Goal: Task Accomplishment & Management: Complete application form

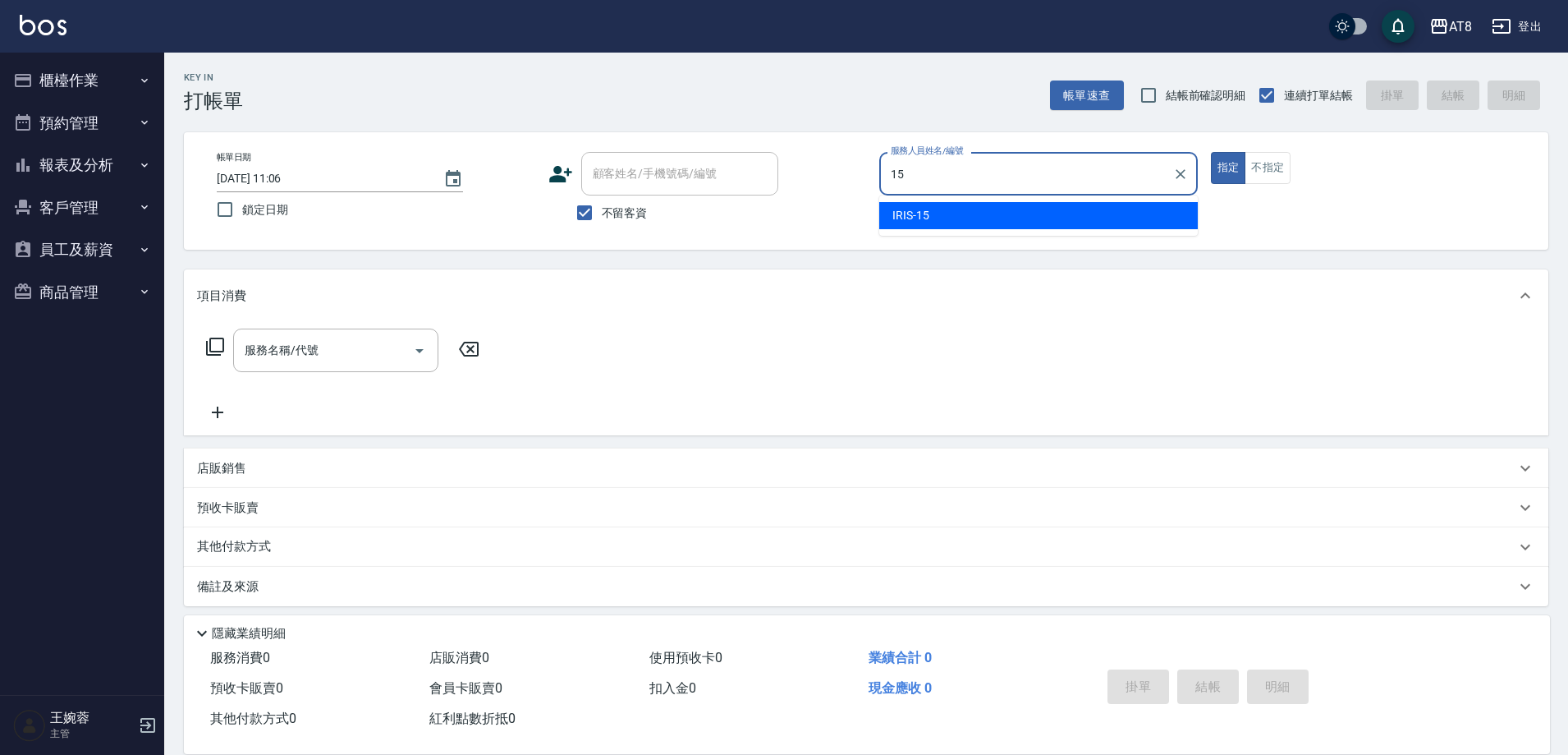
type input "IRIS-15"
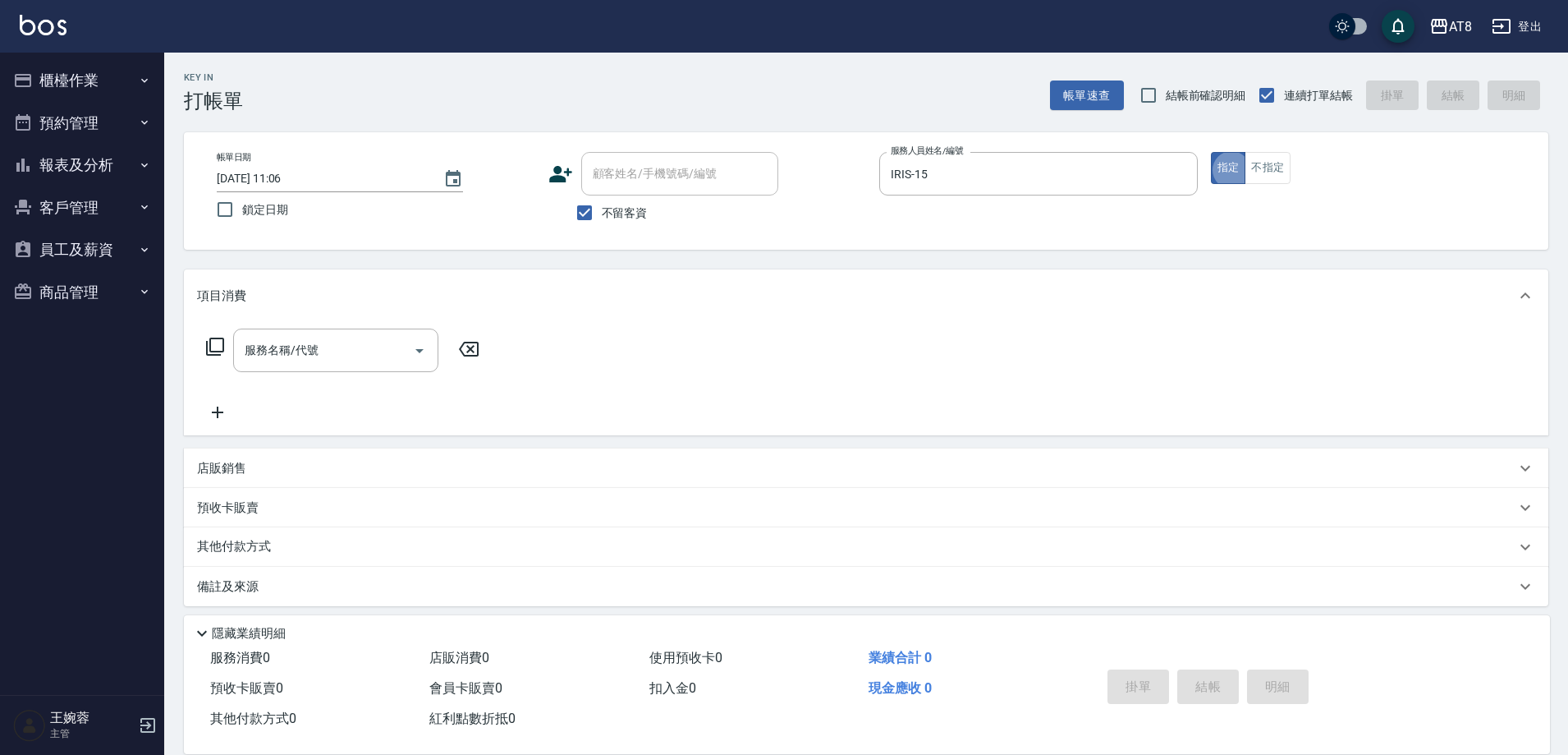
type button "true"
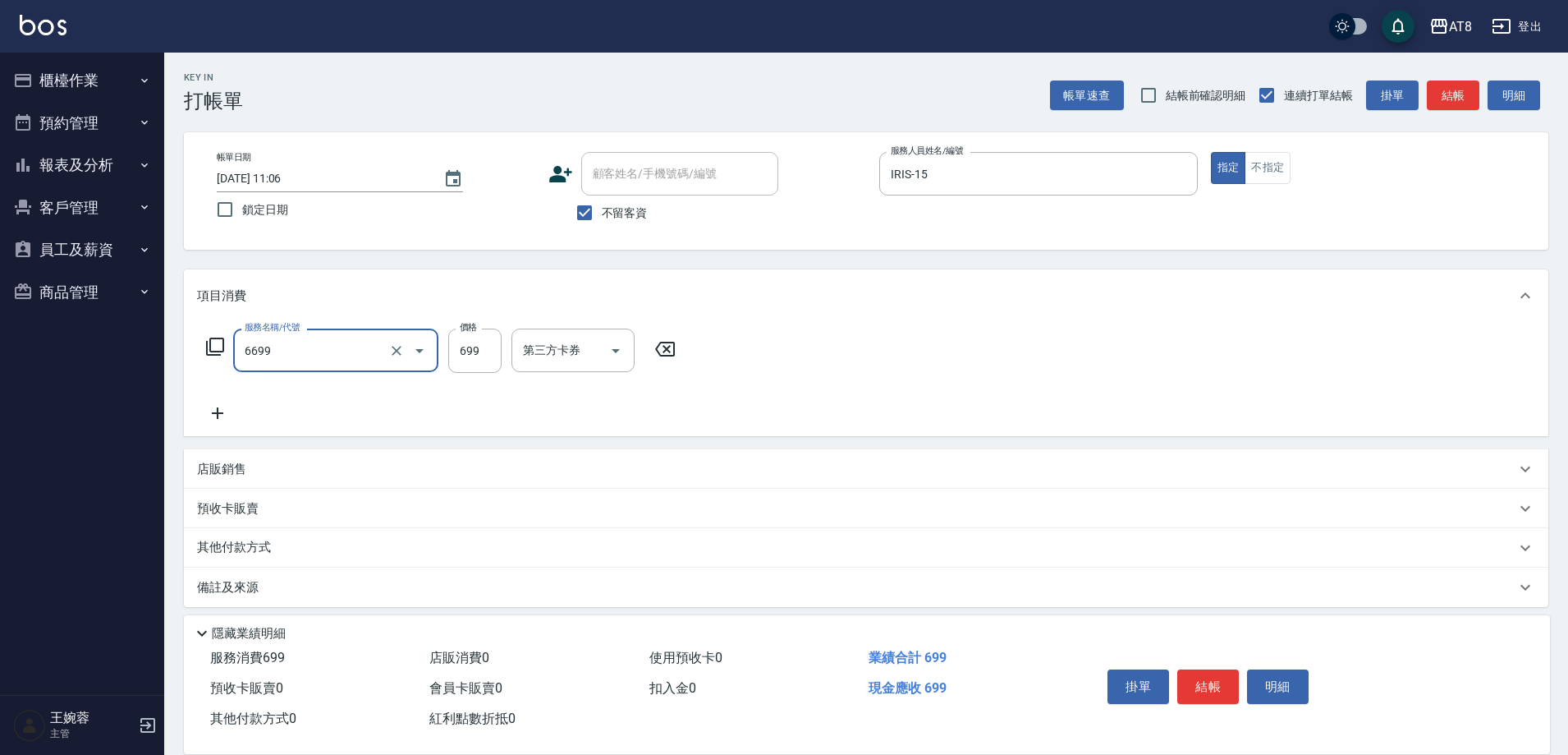
type input "SPA699(6699)"
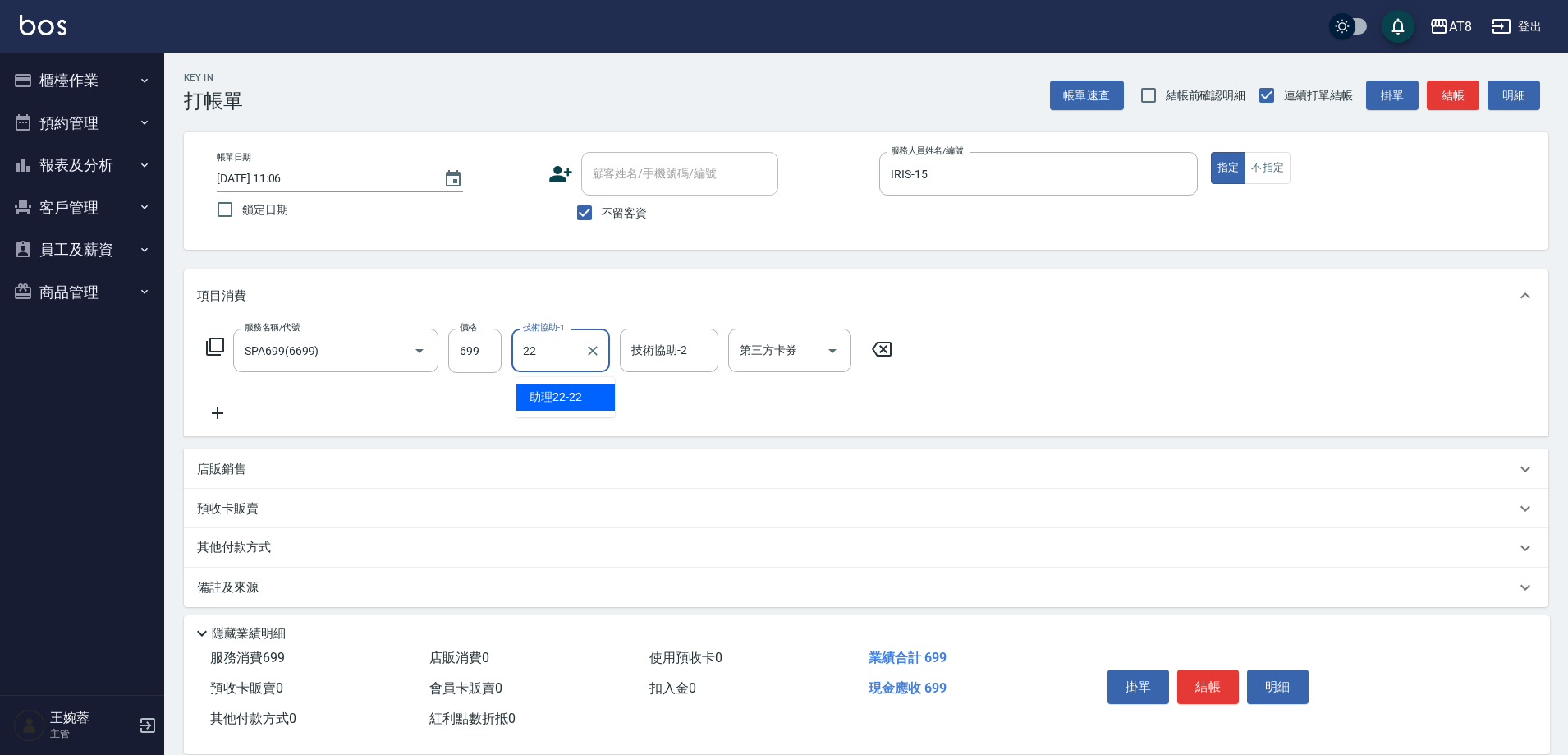
type input "助理22-22"
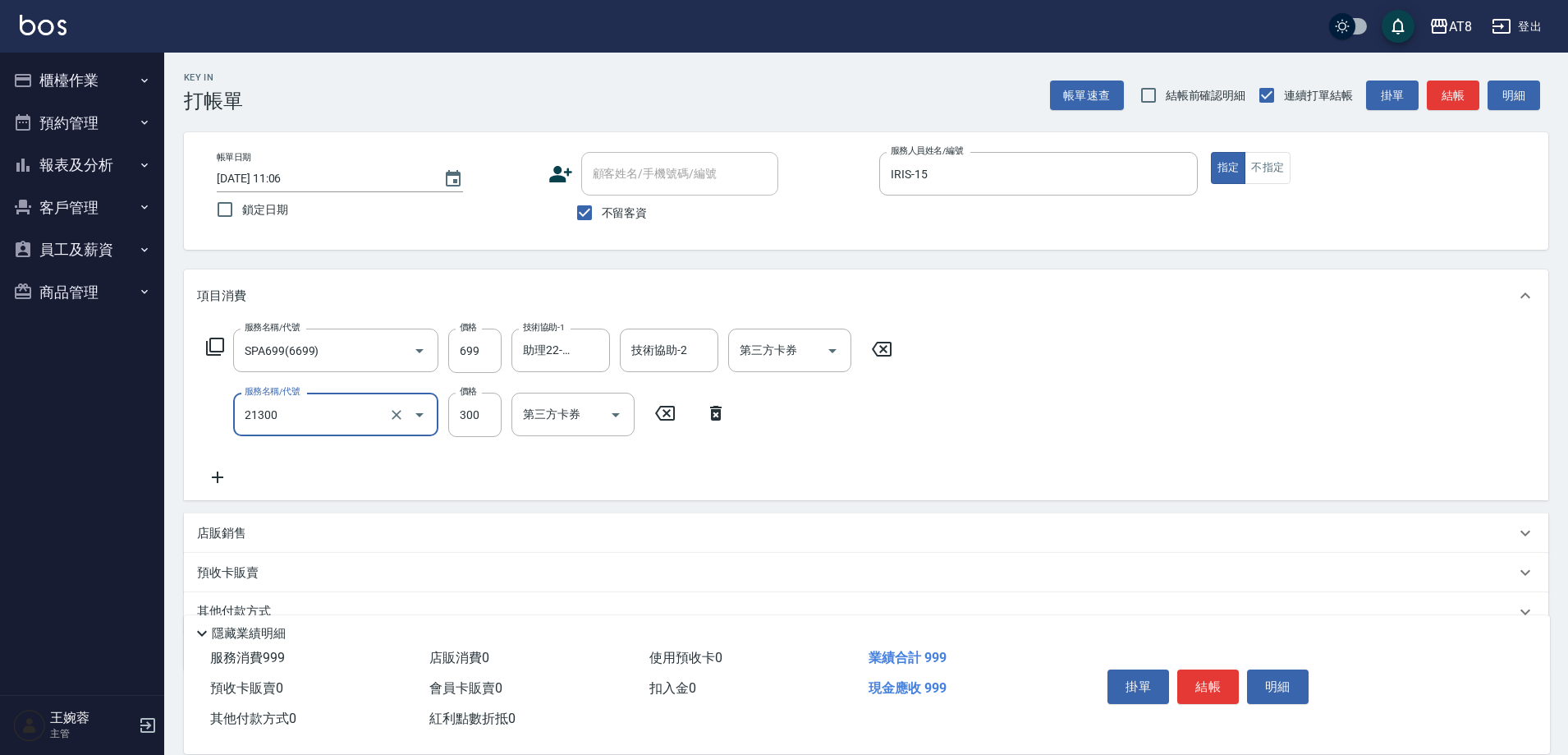
type input "剪髮(21300)"
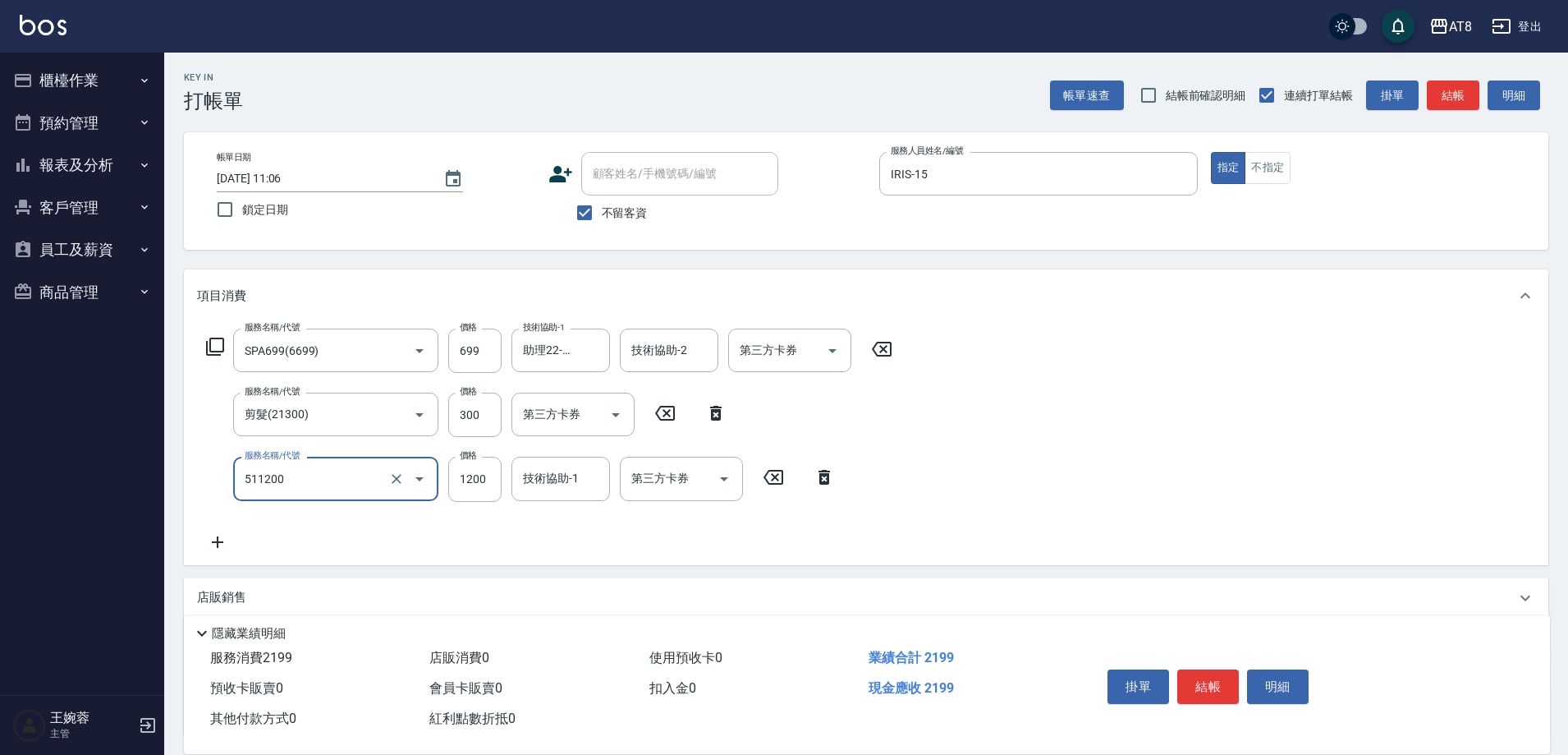
type input "1200護髮(511200)"
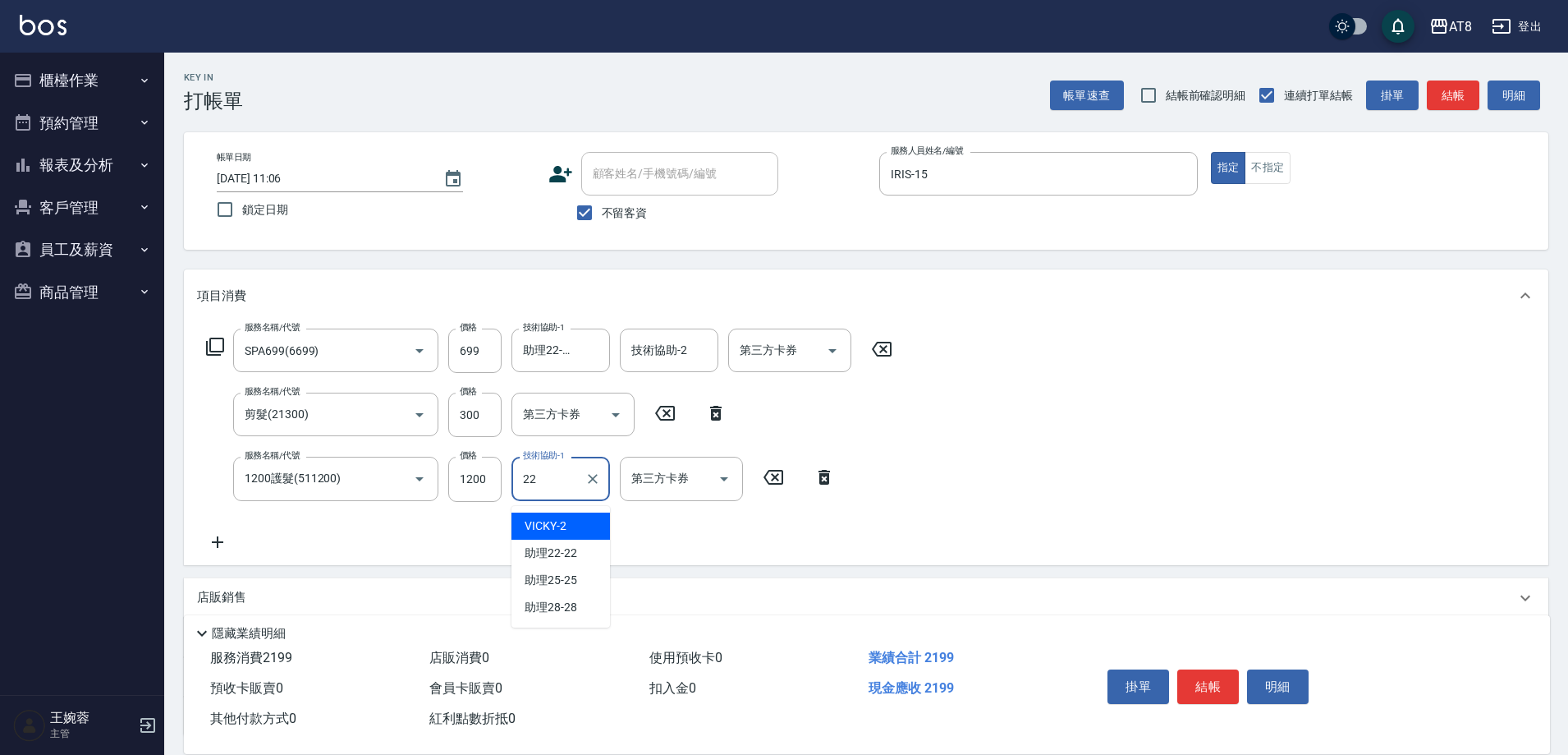
type input "助理22-22"
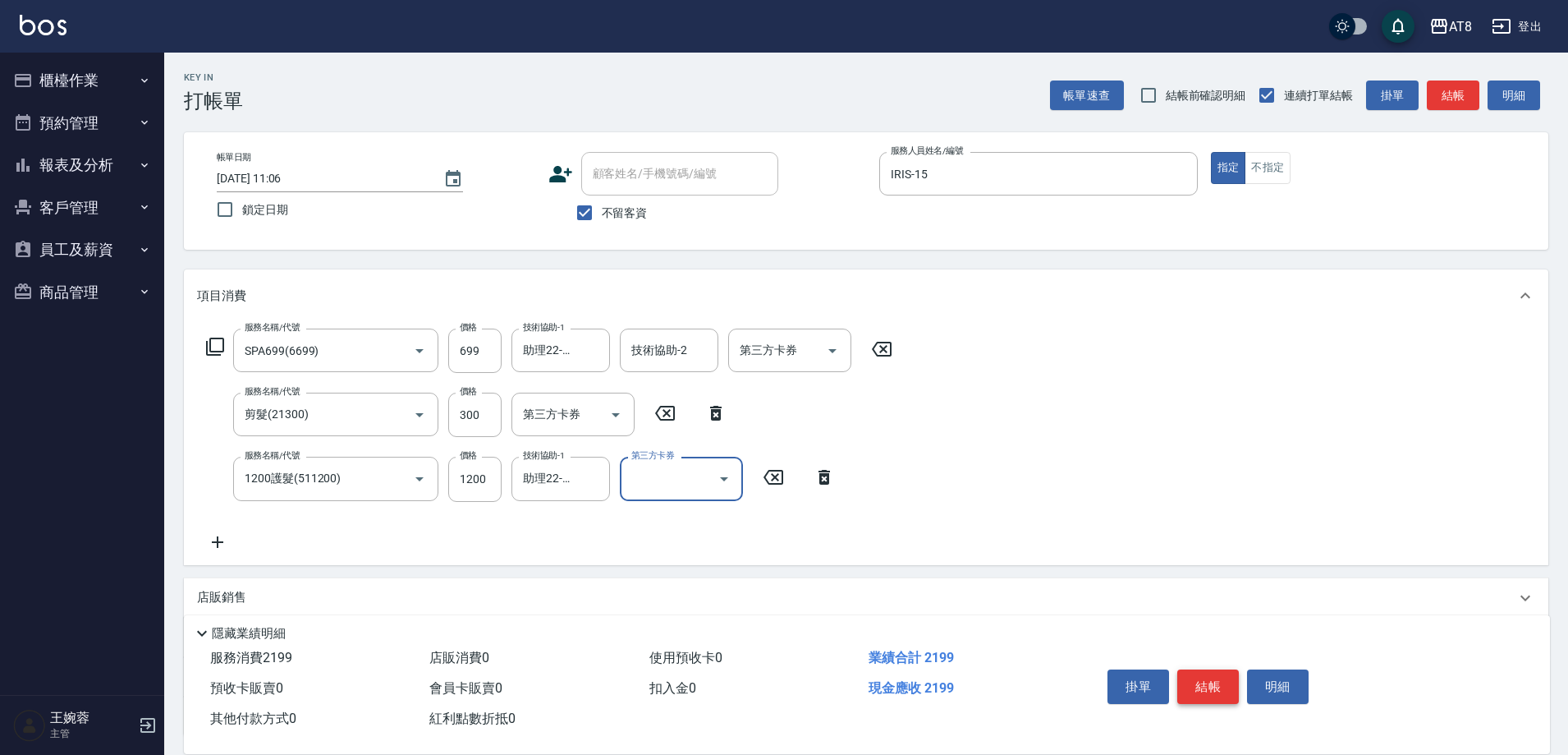
click at [1231, 673] on button "結帳" at bounding box center [1208, 686] width 61 height 34
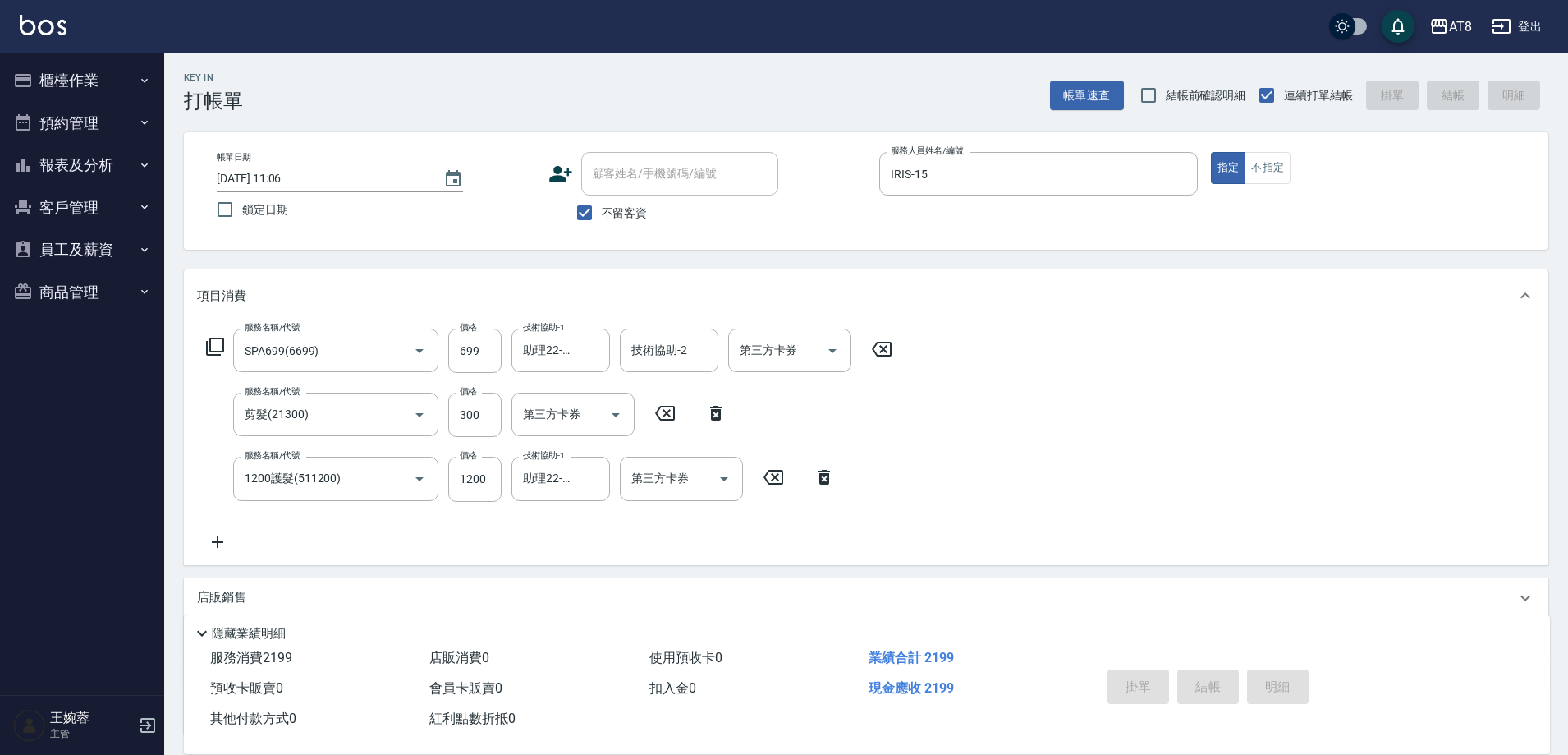
type input "[DATE] 13:15"
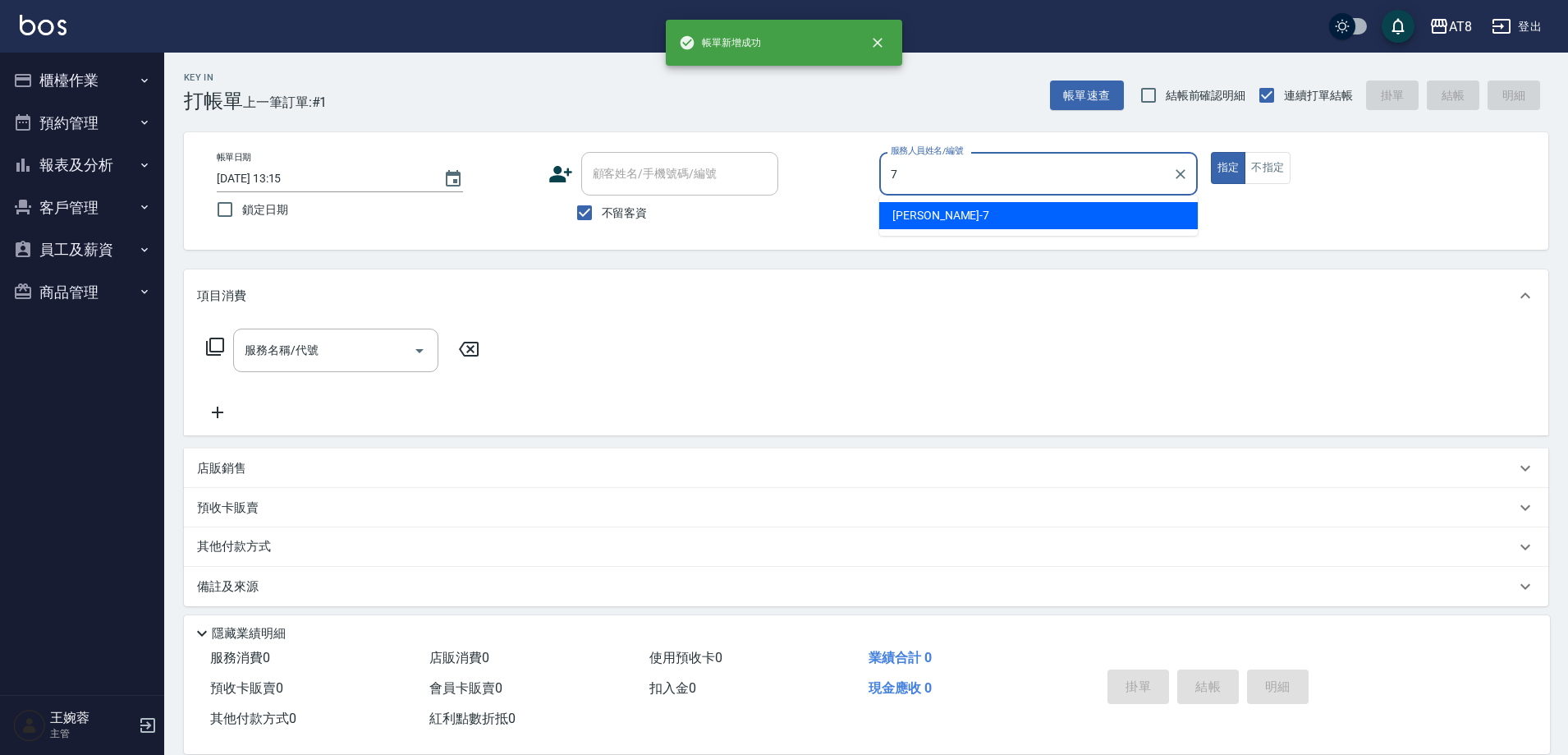
type input "[PERSON_NAME]-7"
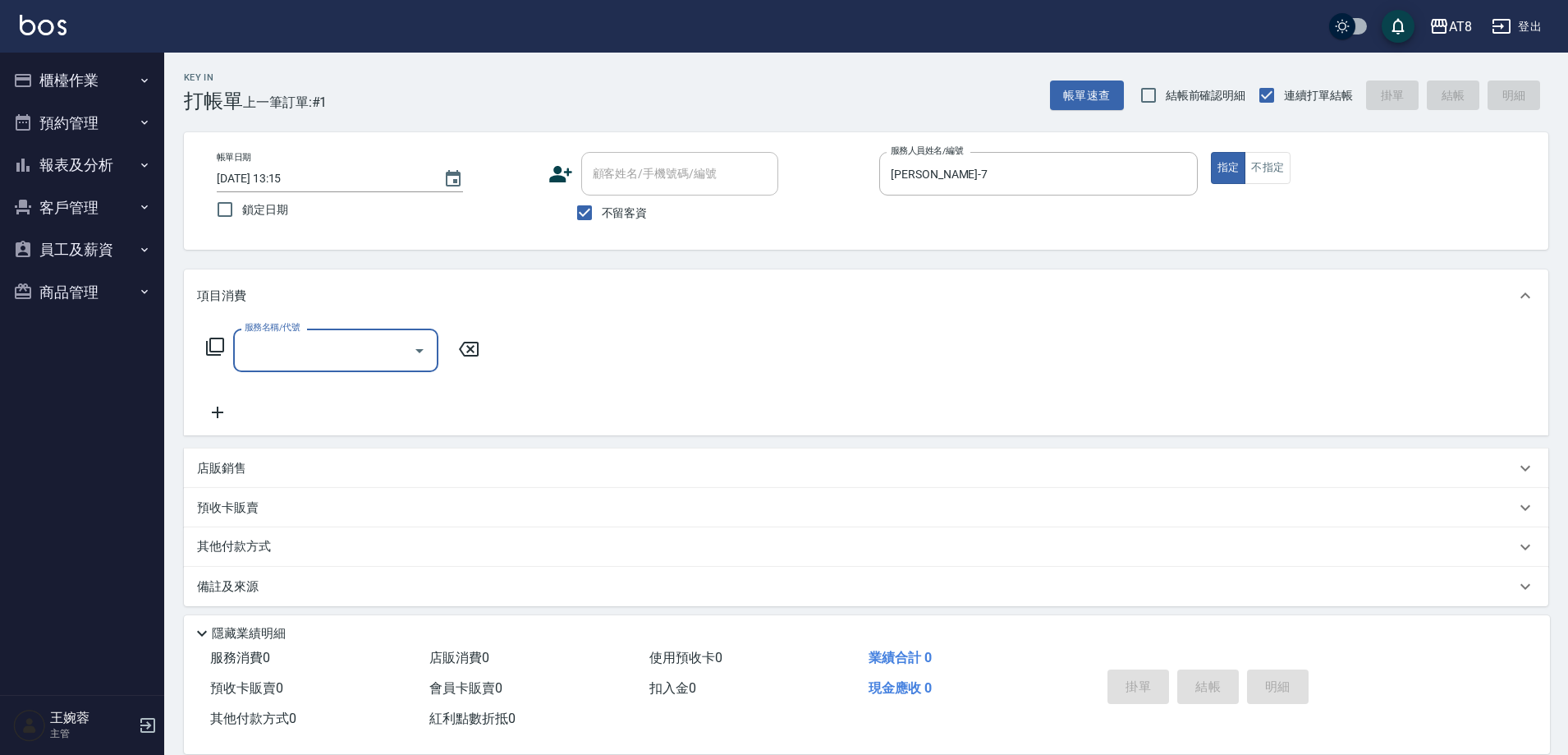
click at [216, 357] on icon at bounding box center [215, 346] width 19 height 19
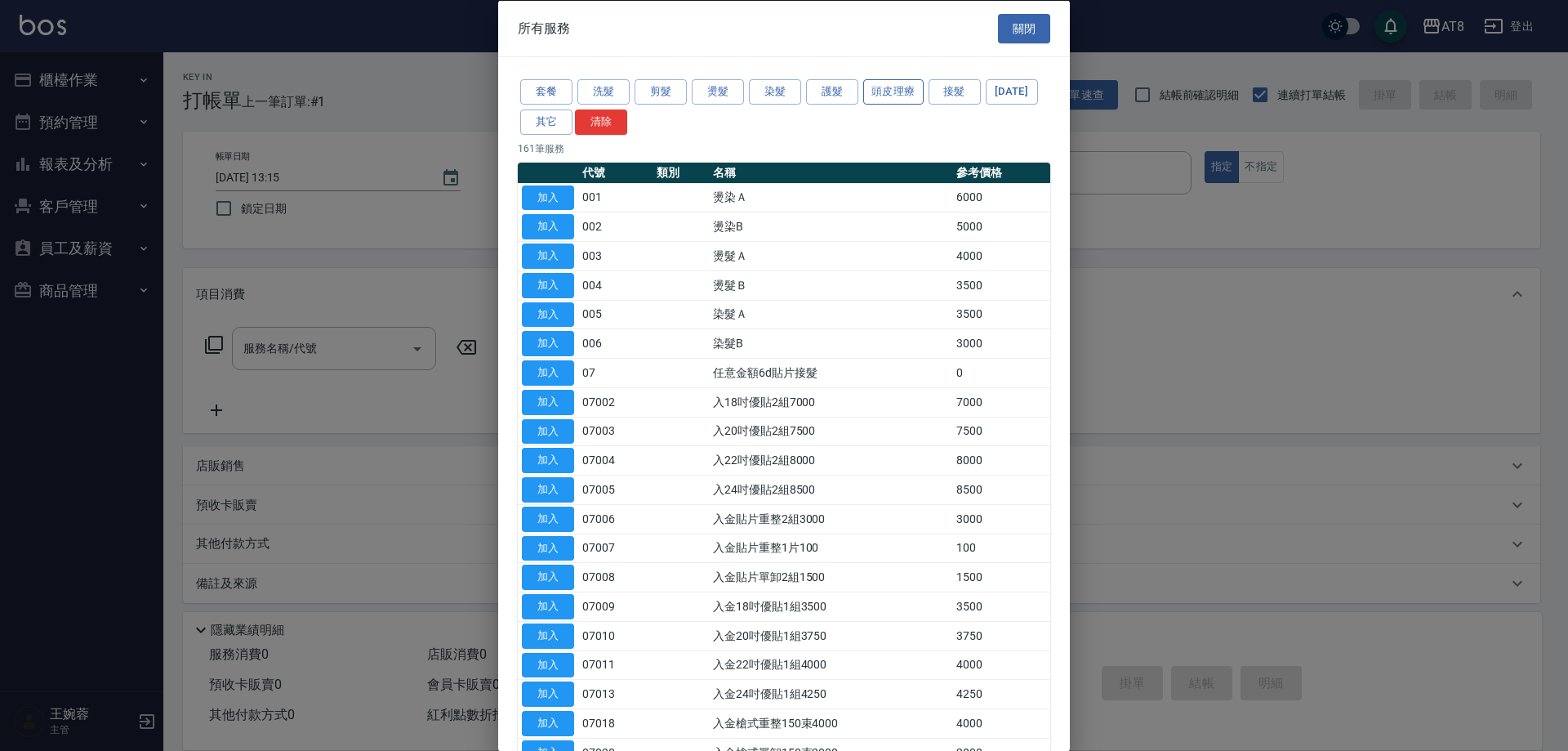
click at [875, 95] on button "頭皮理療" at bounding box center [893, 92] width 60 height 25
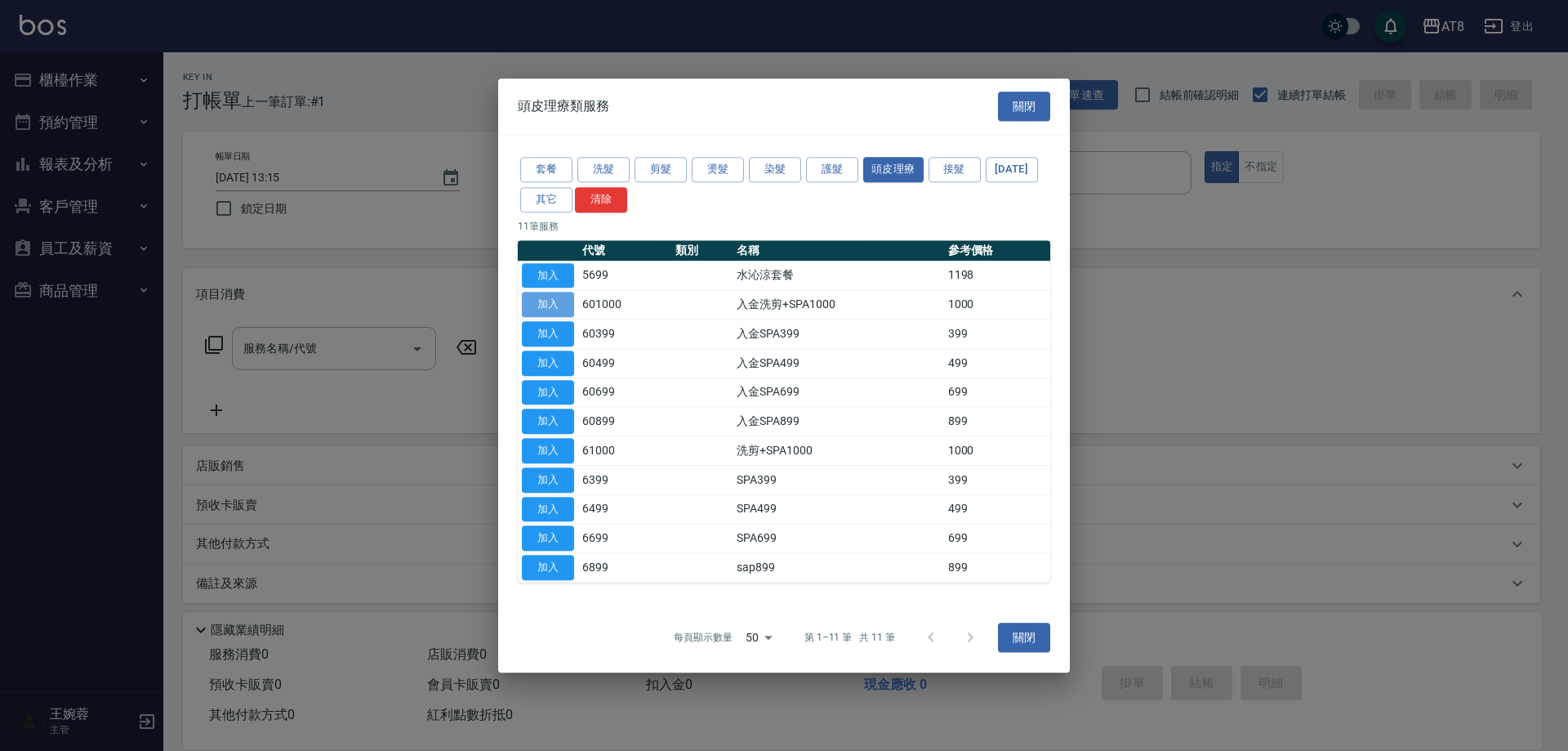
click at [561, 292] on button "加入" at bounding box center [549, 304] width 52 height 25
type input "入金洗剪+SPA1000(601000)"
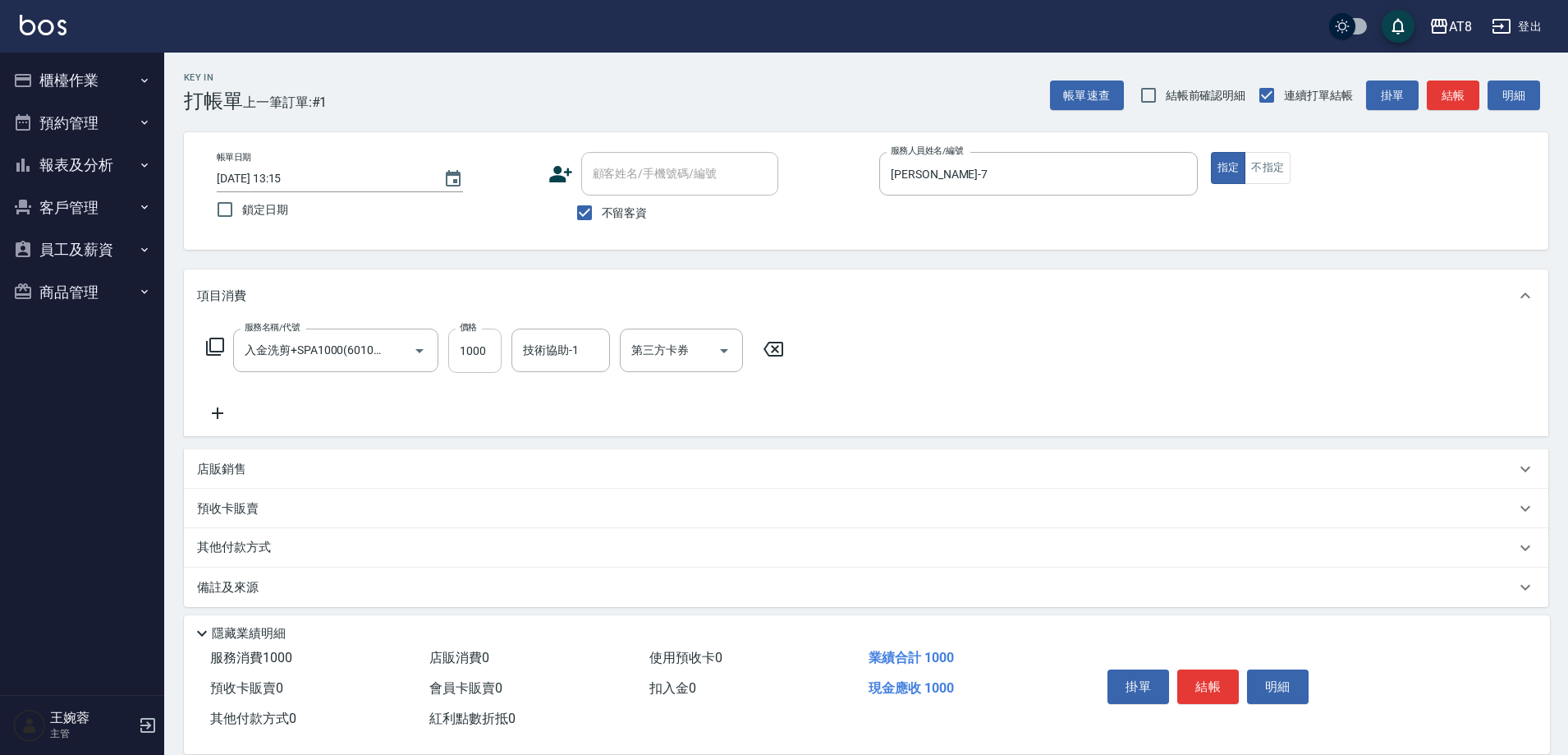
click at [472, 345] on input "1000" at bounding box center [474, 351] width 53 height 45
type input "1100"
type input "助理25-25"
click at [725, 353] on icon "Open" at bounding box center [723, 351] width 8 height 4
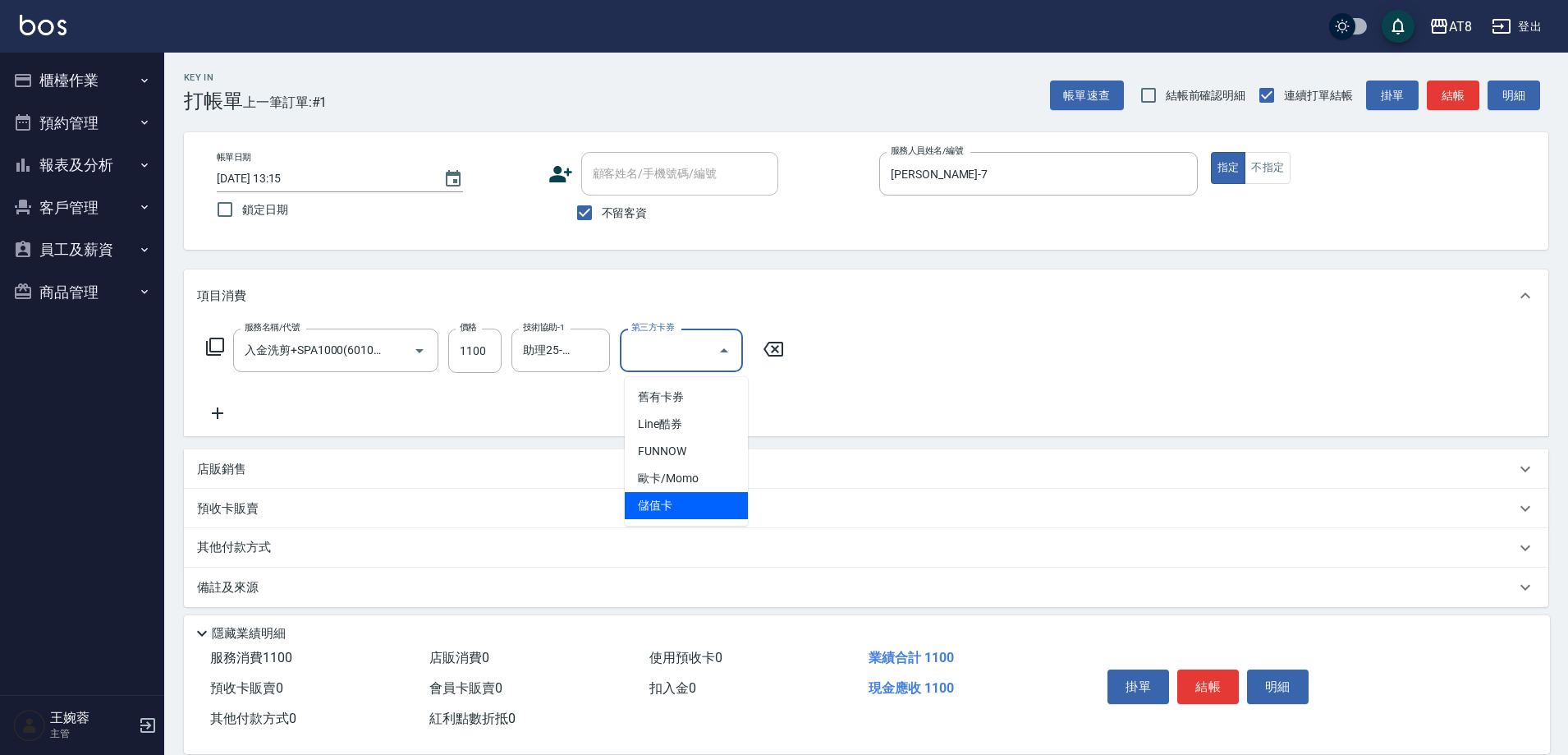
click at [684, 506] on span "儲值卡" at bounding box center [686, 505] width 123 height 27
type input "儲值卡"
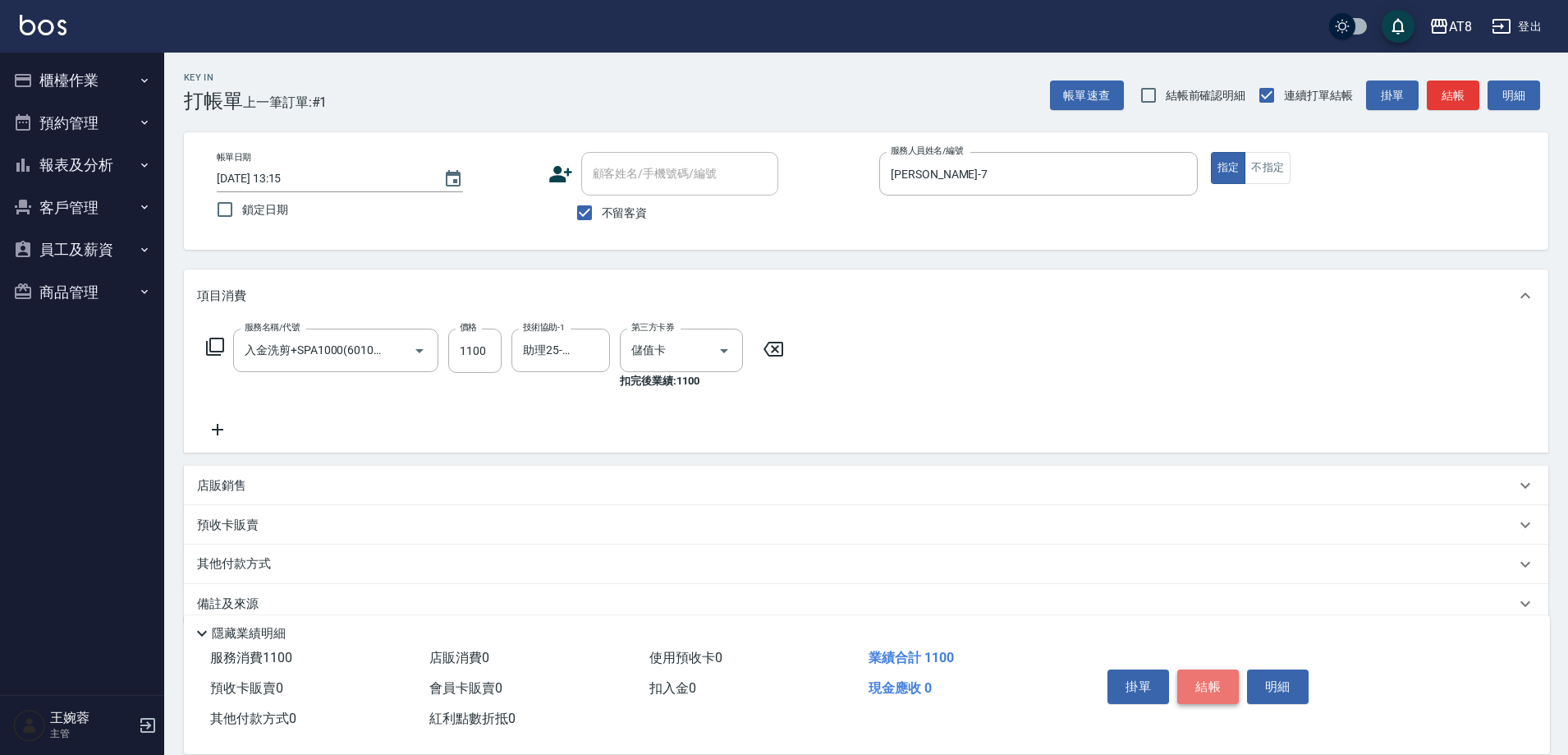
click at [1224, 672] on button "結帳" at bounding box center [1208, 686] width 61 height 34
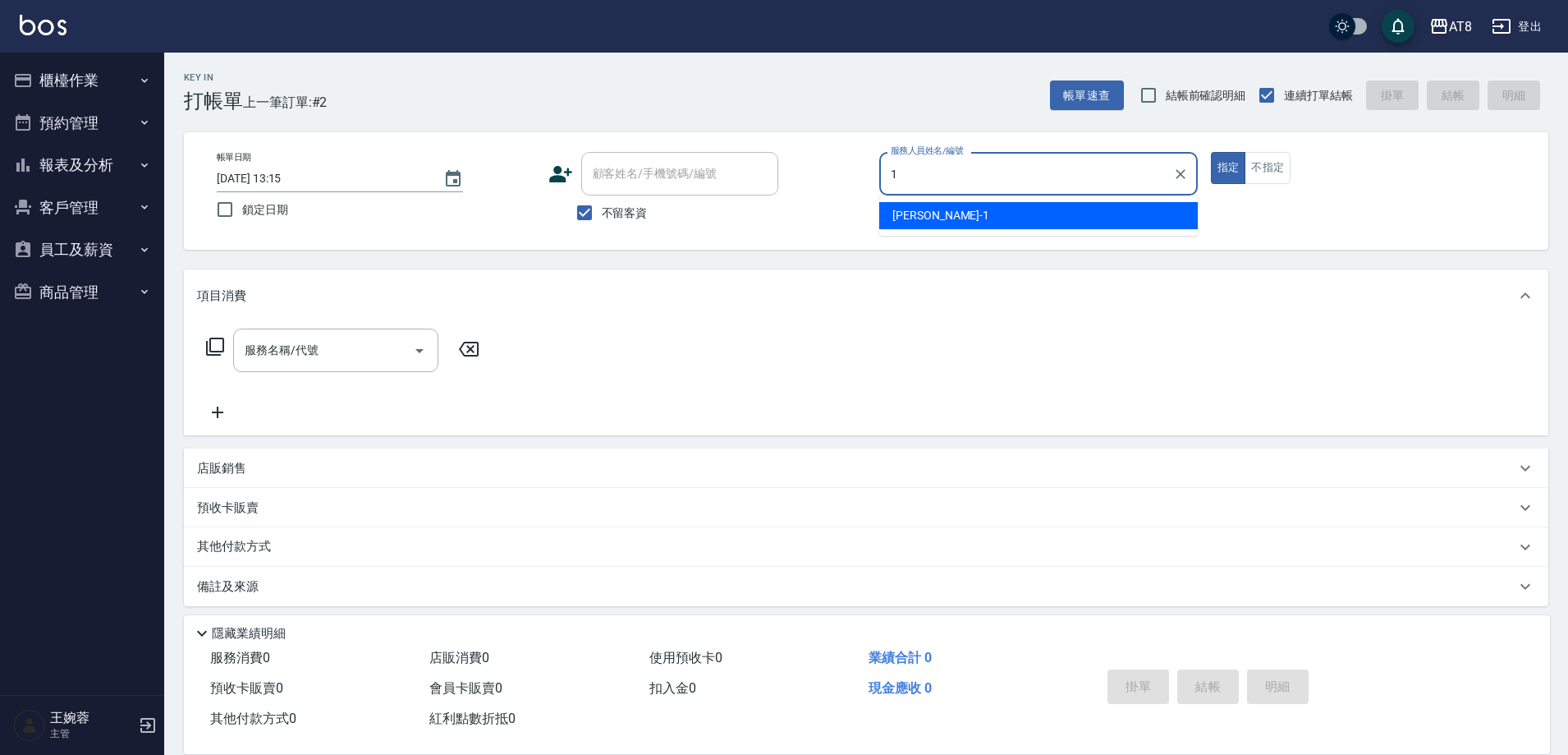
type input "YUKI-1"
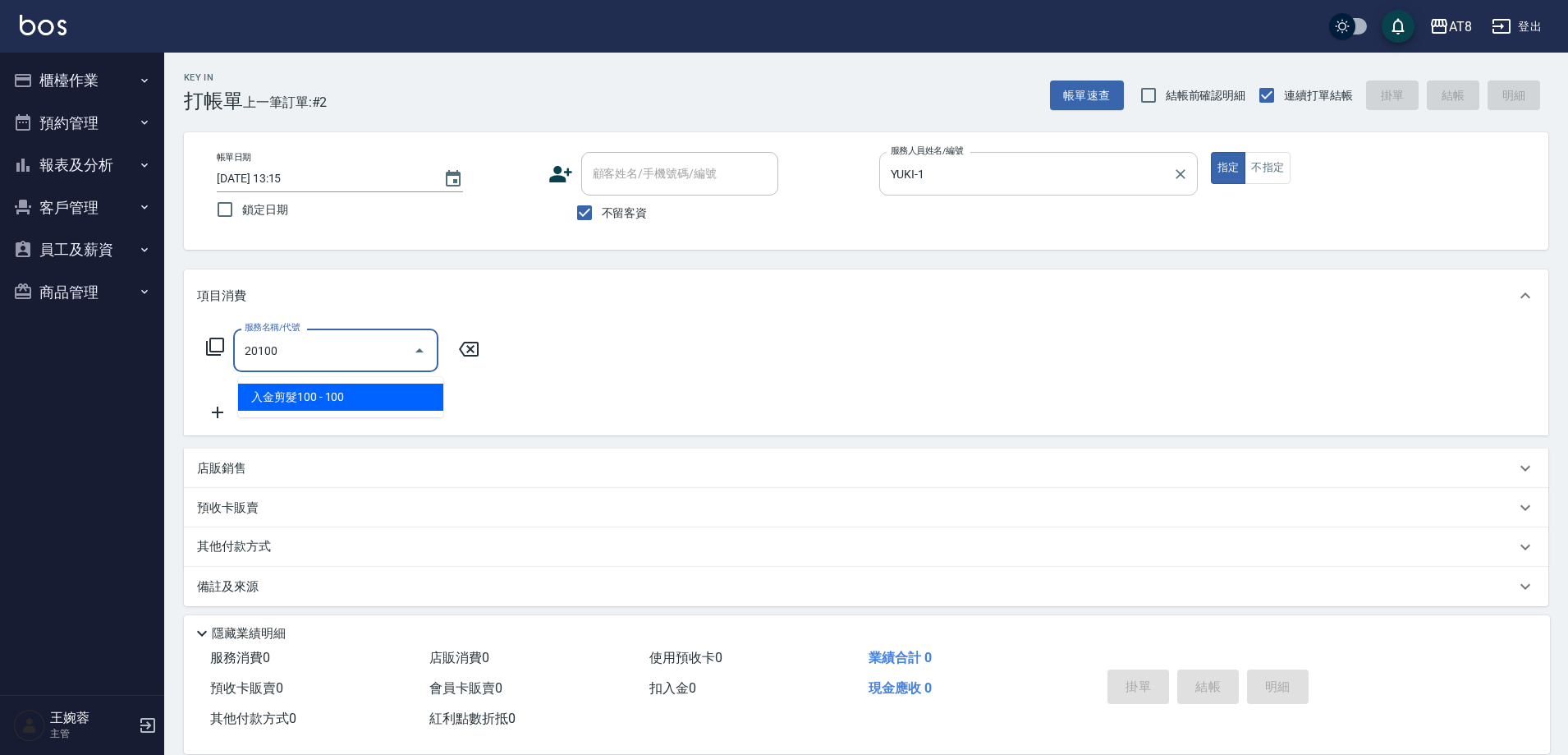
type input "入金剪髮100(20100)"
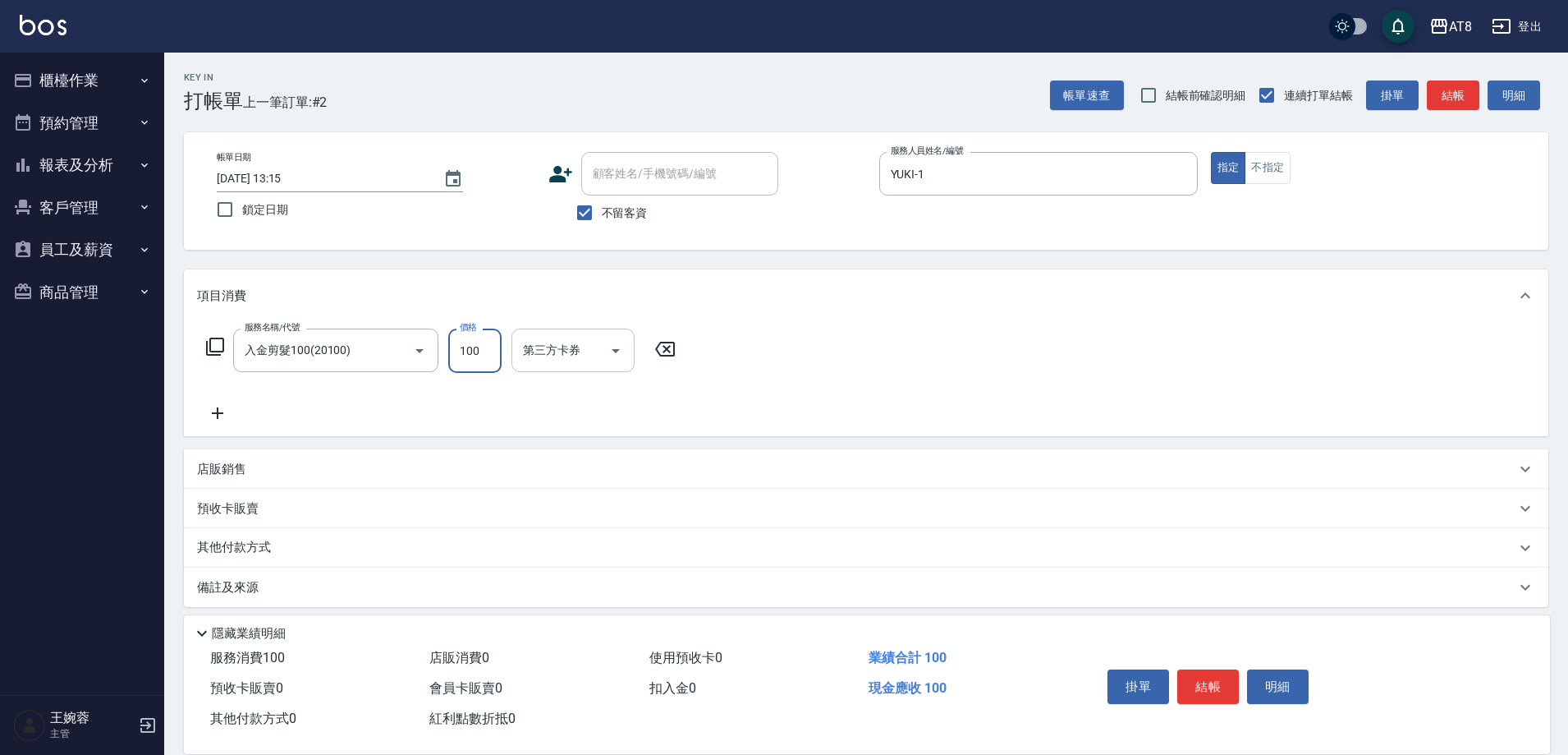
click at [609, 358] on icon "Open" at bounding box center [615, 351] width 19 height 19
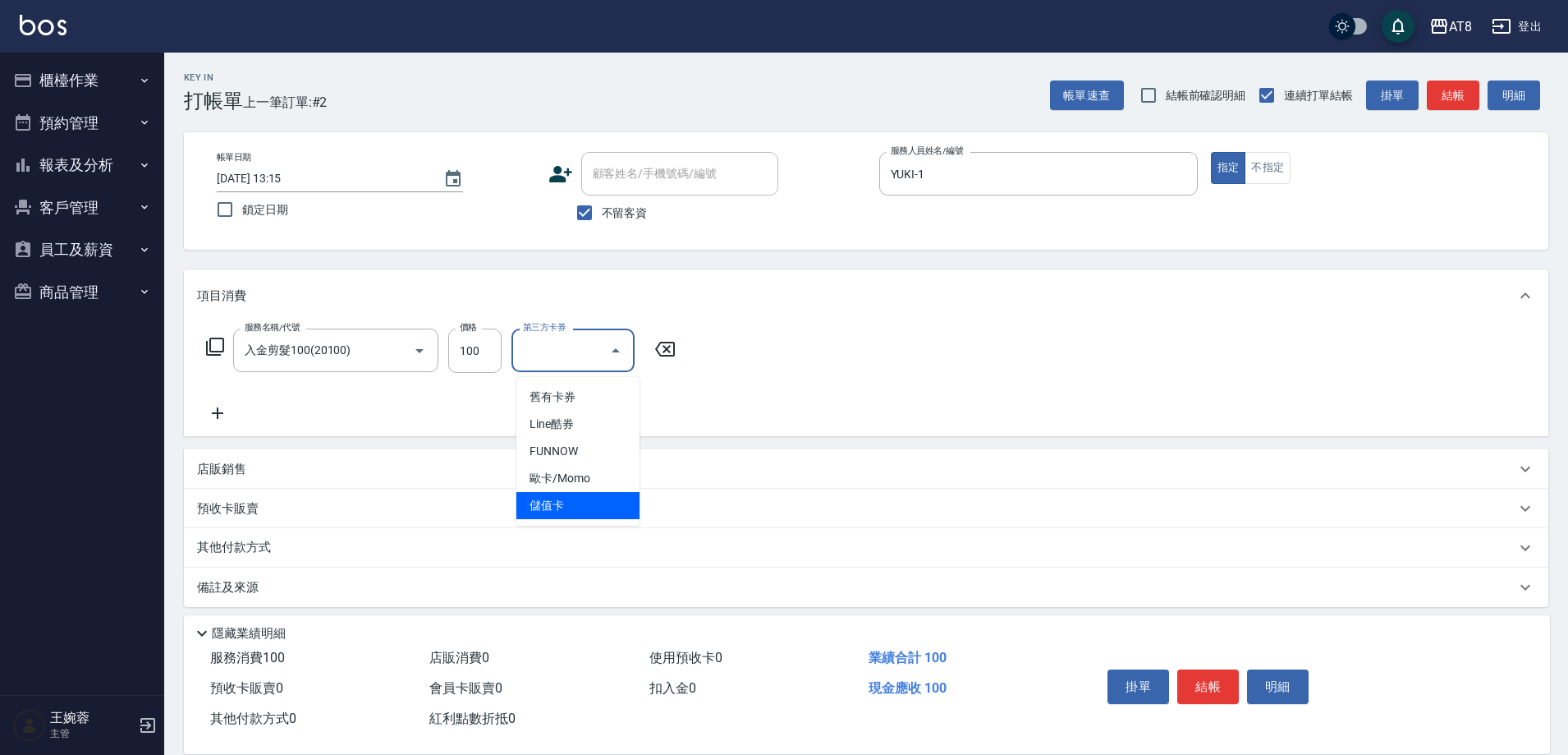
click at [590, 509] on span "儲值卡" at bounding box center [578, 505] width 123 height 27
type input "儲值卡"
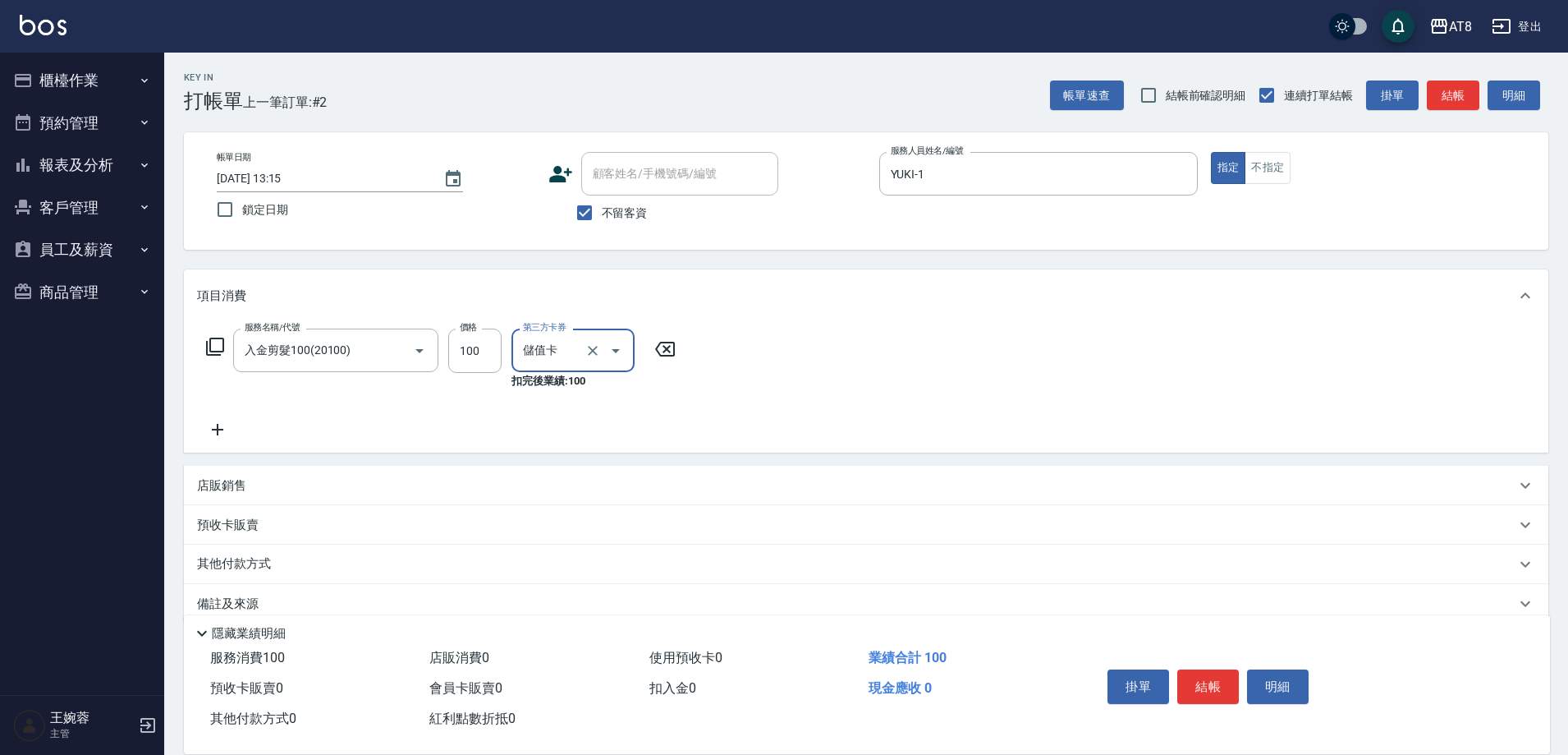
click at [1233, 675] on button "結帳" at bounding box center [1208, 686] width 61 height 34
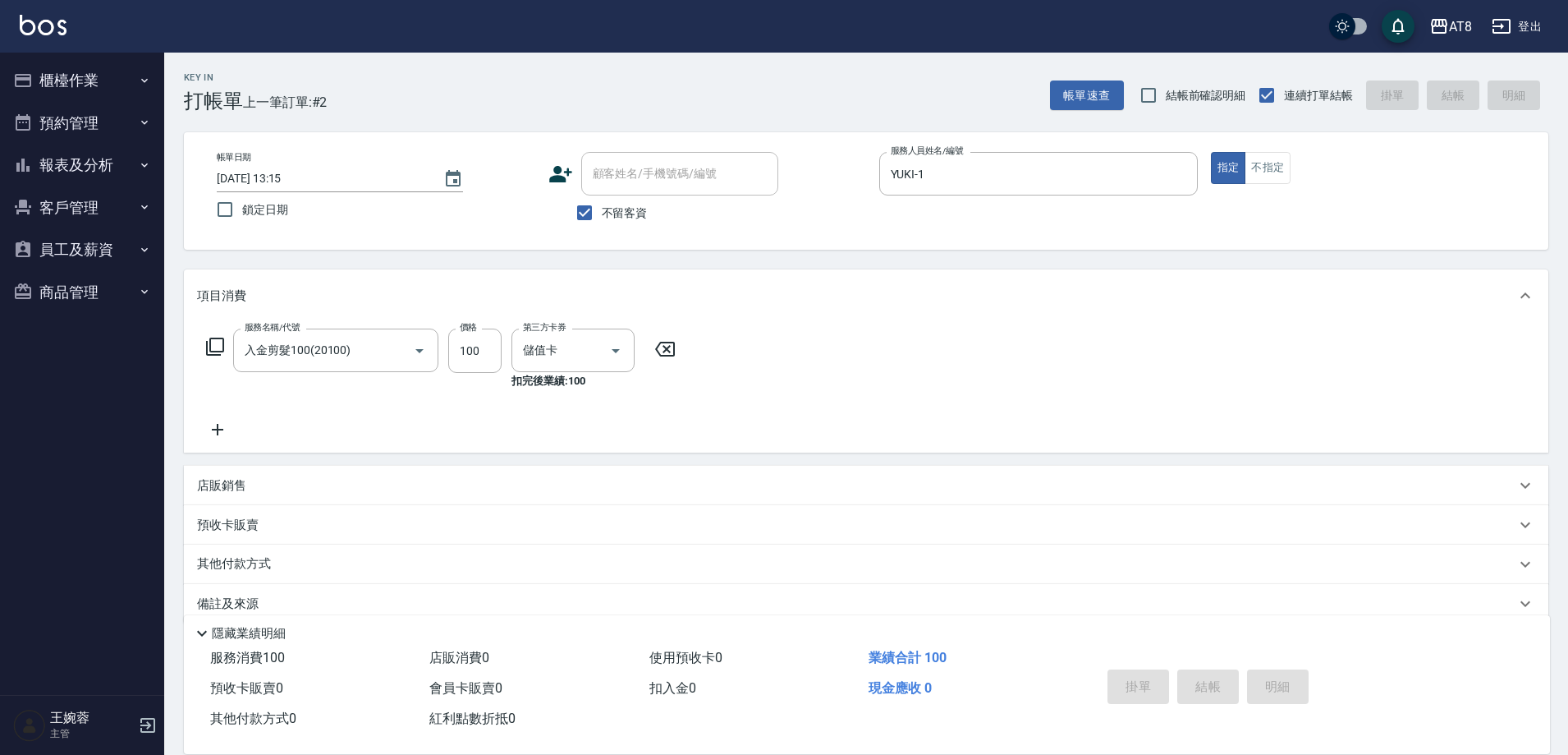
type input "[DATE] 13:16"
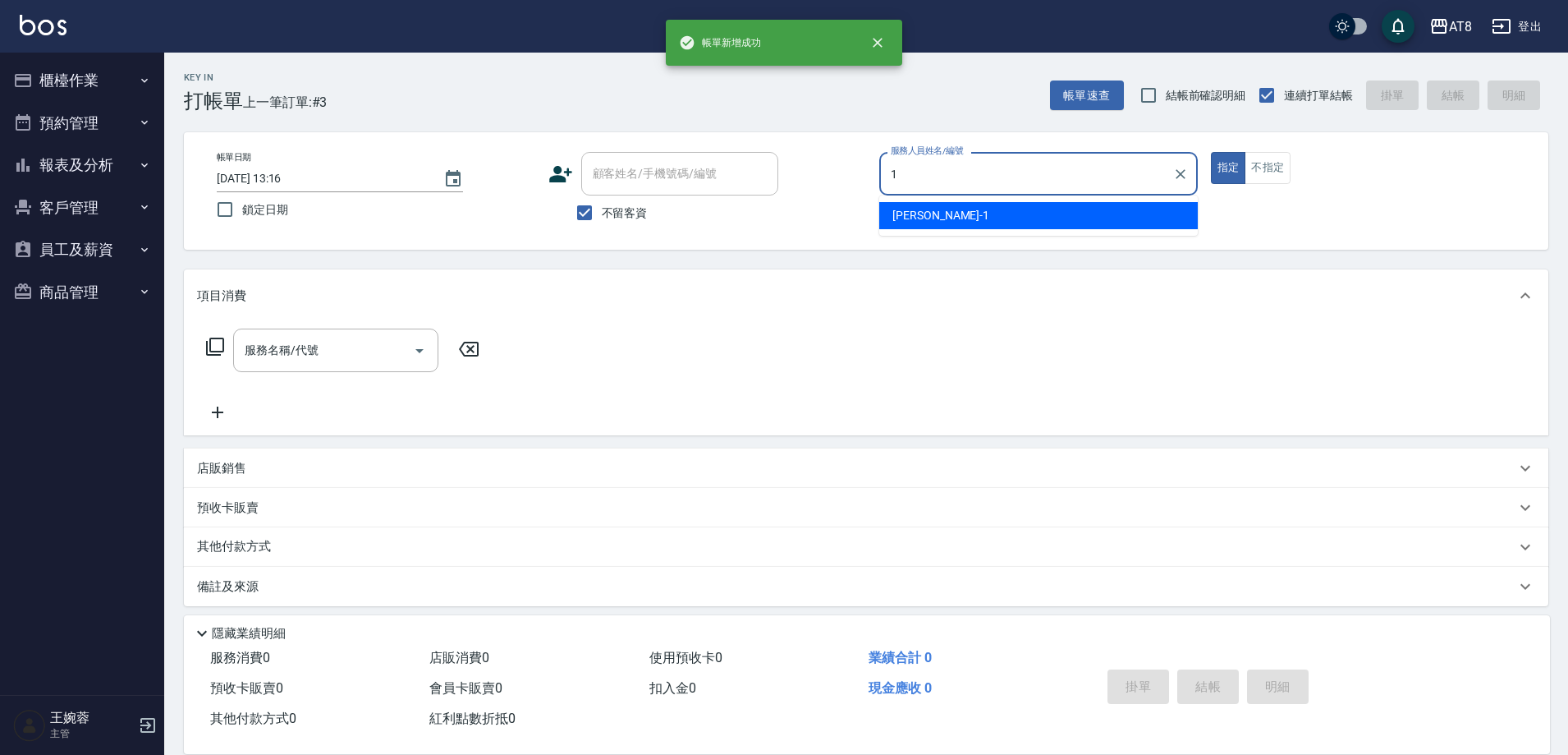
type input "YUKI-1"
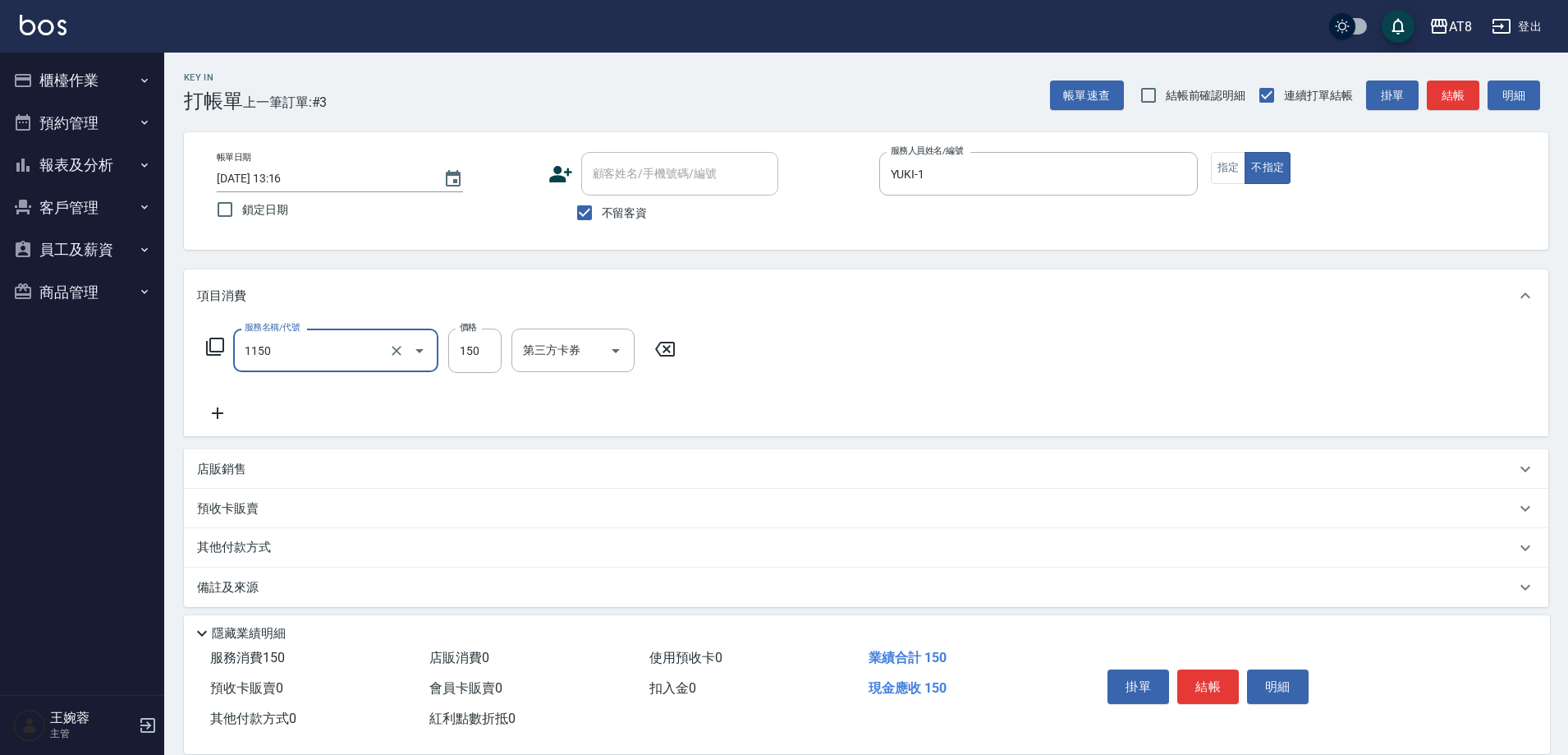
type input "洗髮(1150)"
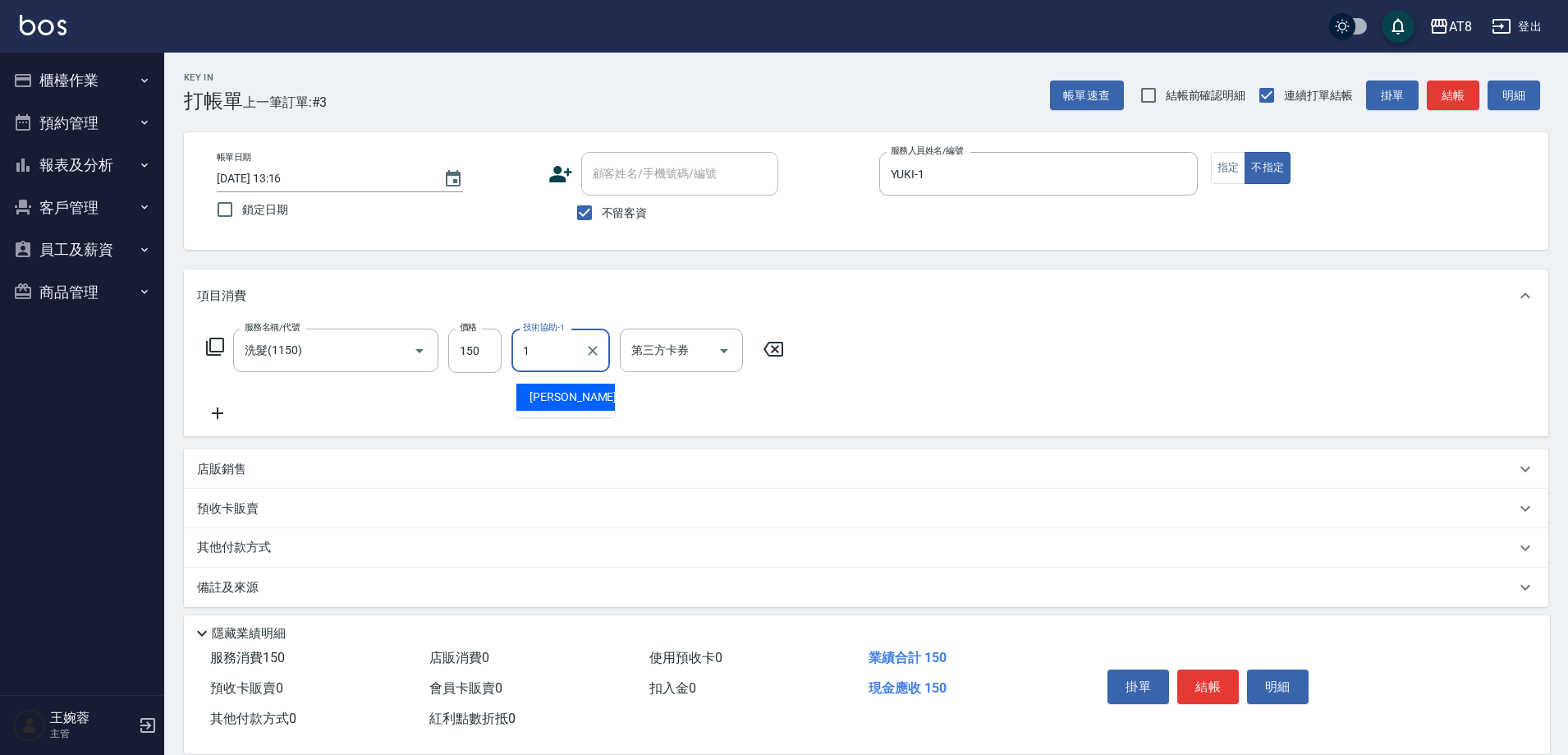
type input "YUKI-1"
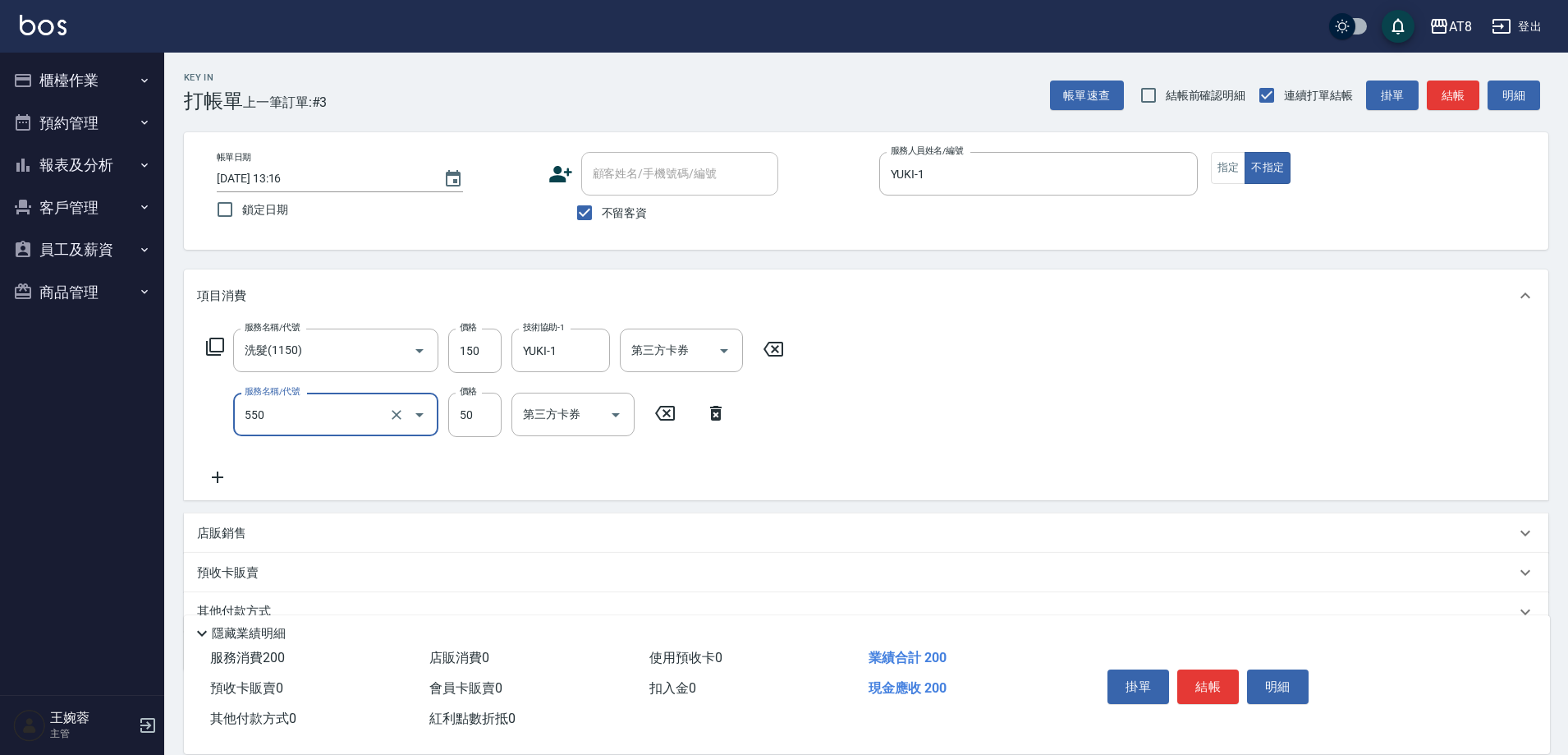
type input "精油或深層(550)"
type input "YUKI-1"
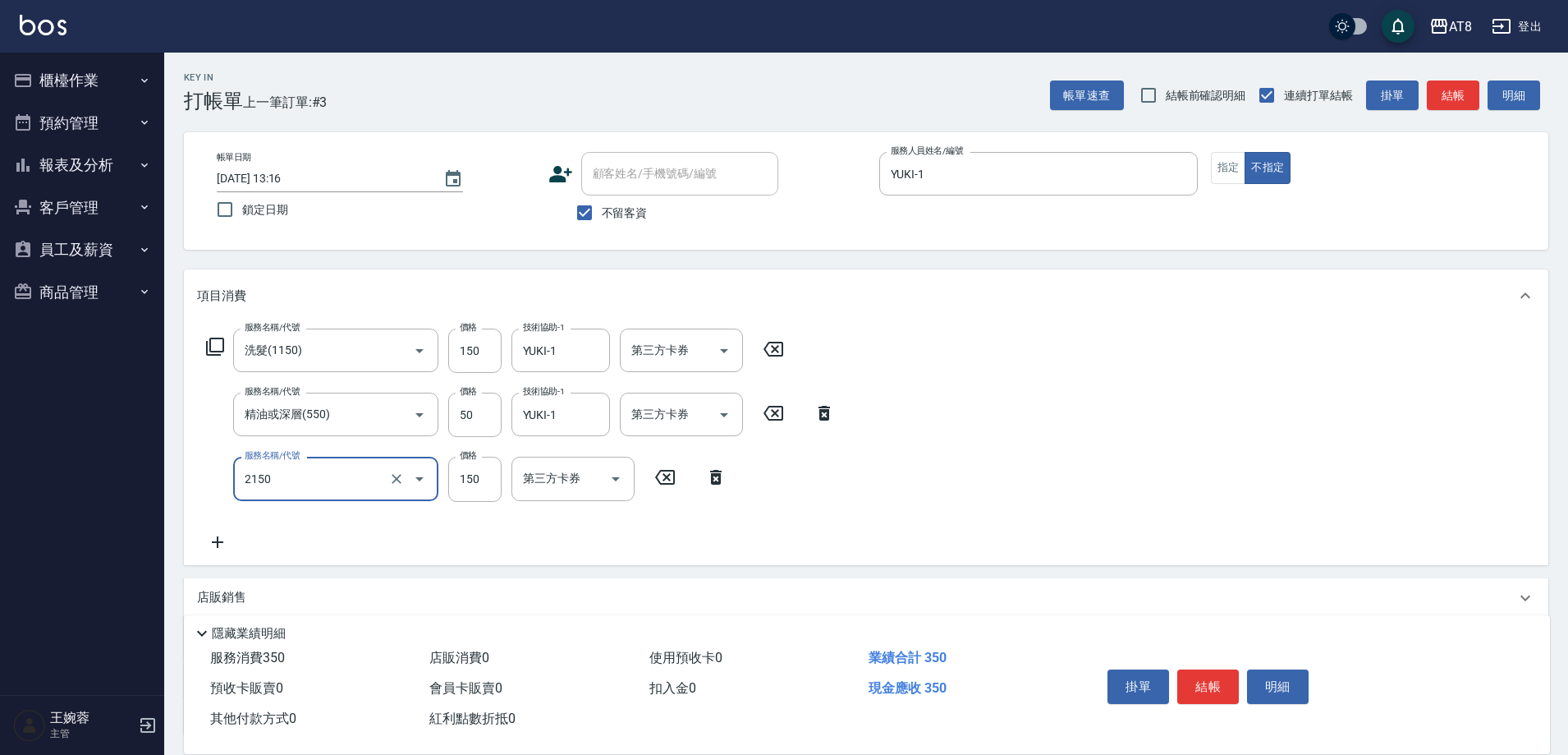
type input "剪髮(2150)"
click at [1233, 675] on button "結帳" at bounding box center [1208, 686] width 61 height 34
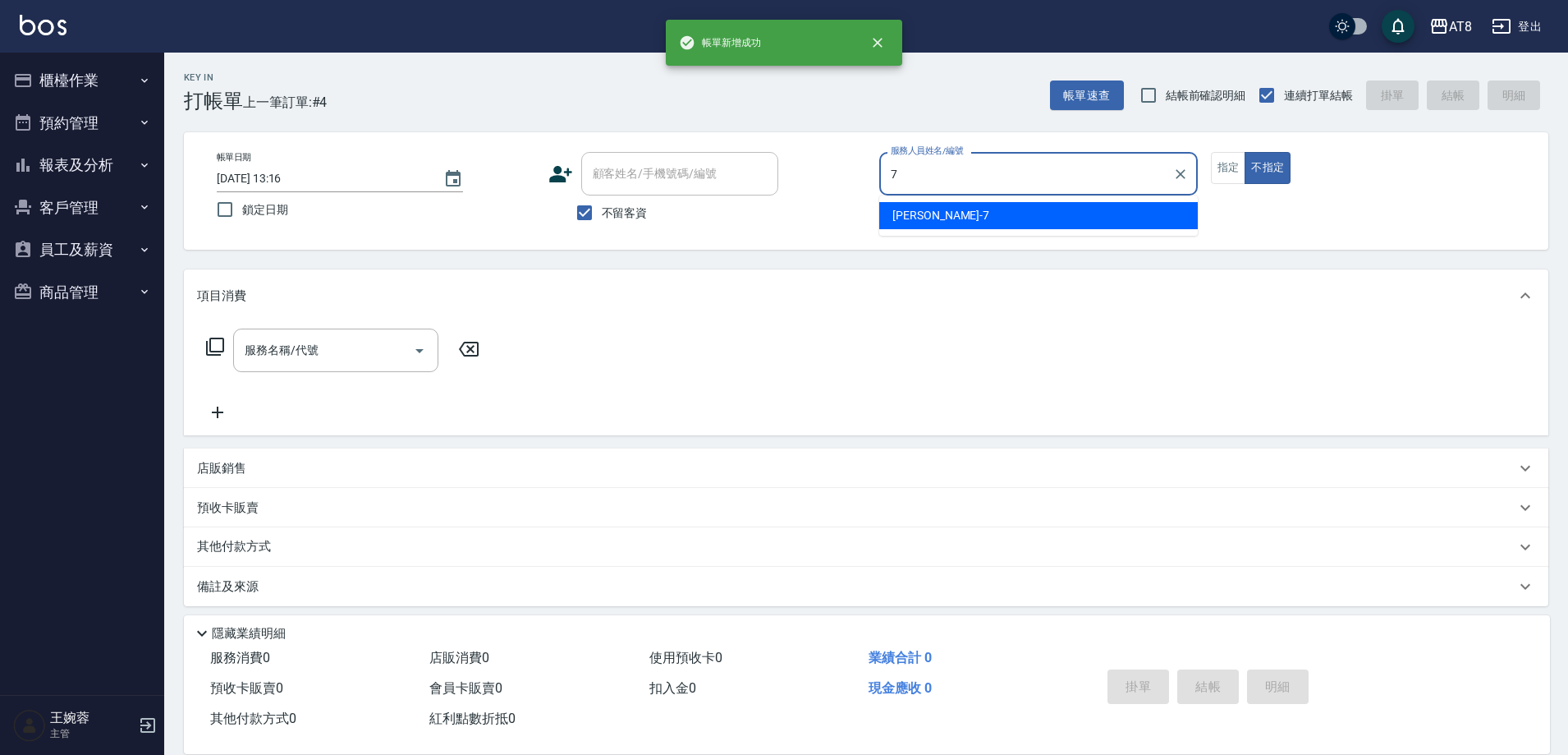
type input "[PERSON_NAME]-7"
type button "false"
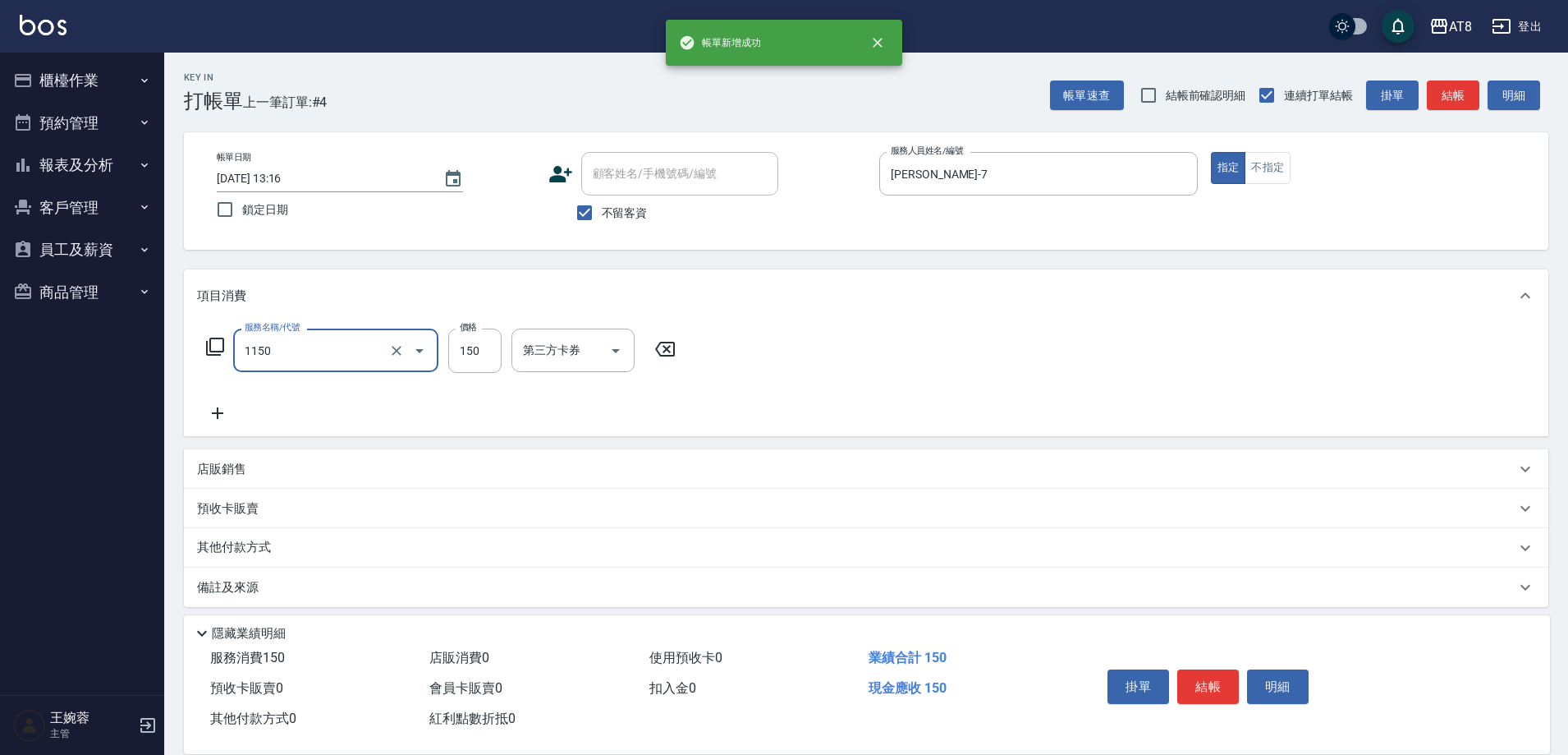
type input "洗髮(1150)"
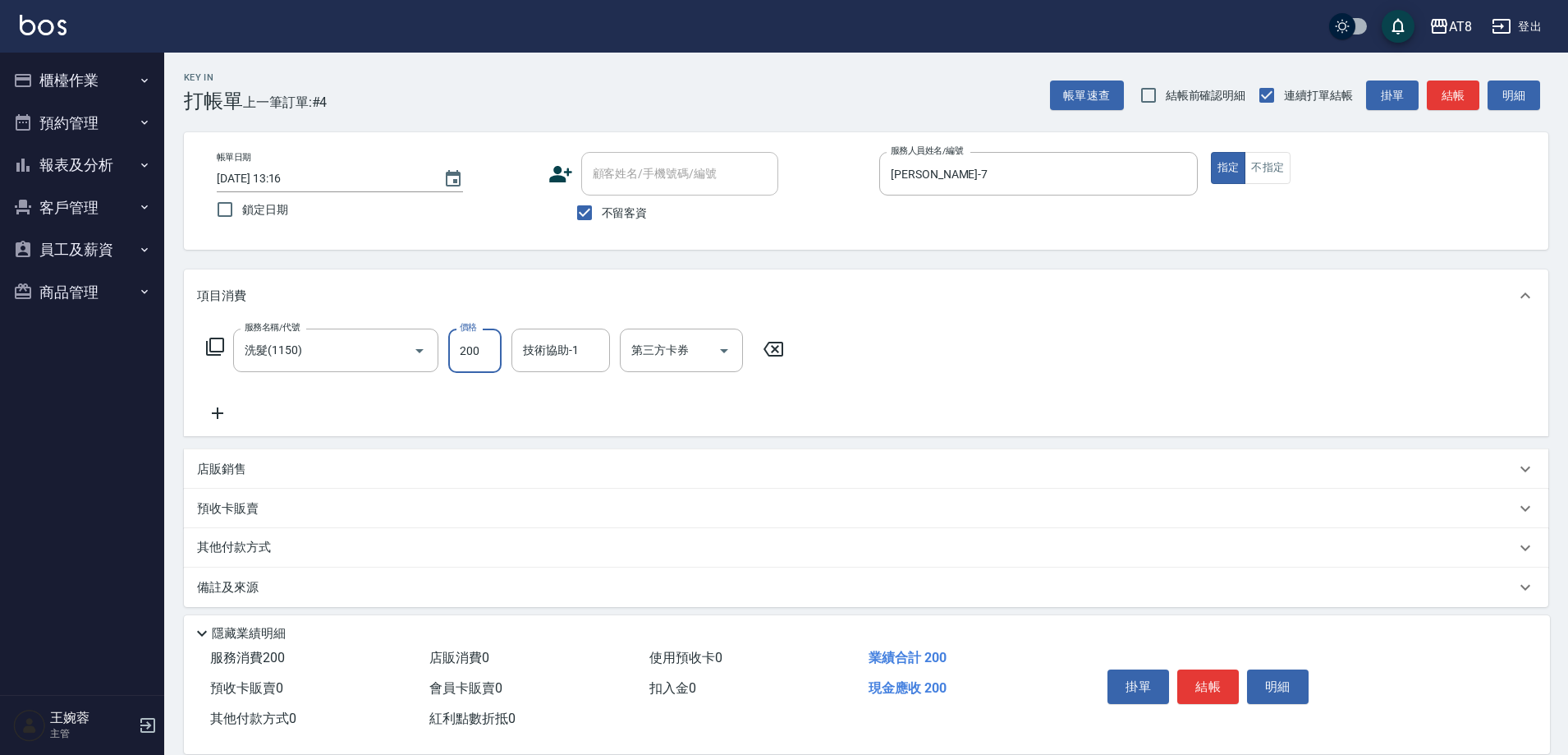
type input "200"
type input "助理25-25"
click at [1233, 675] on button "結帳" at bounding box center [1208, 686] width 61 height 34
